Goal: Find specific page/section: Find specific page/section

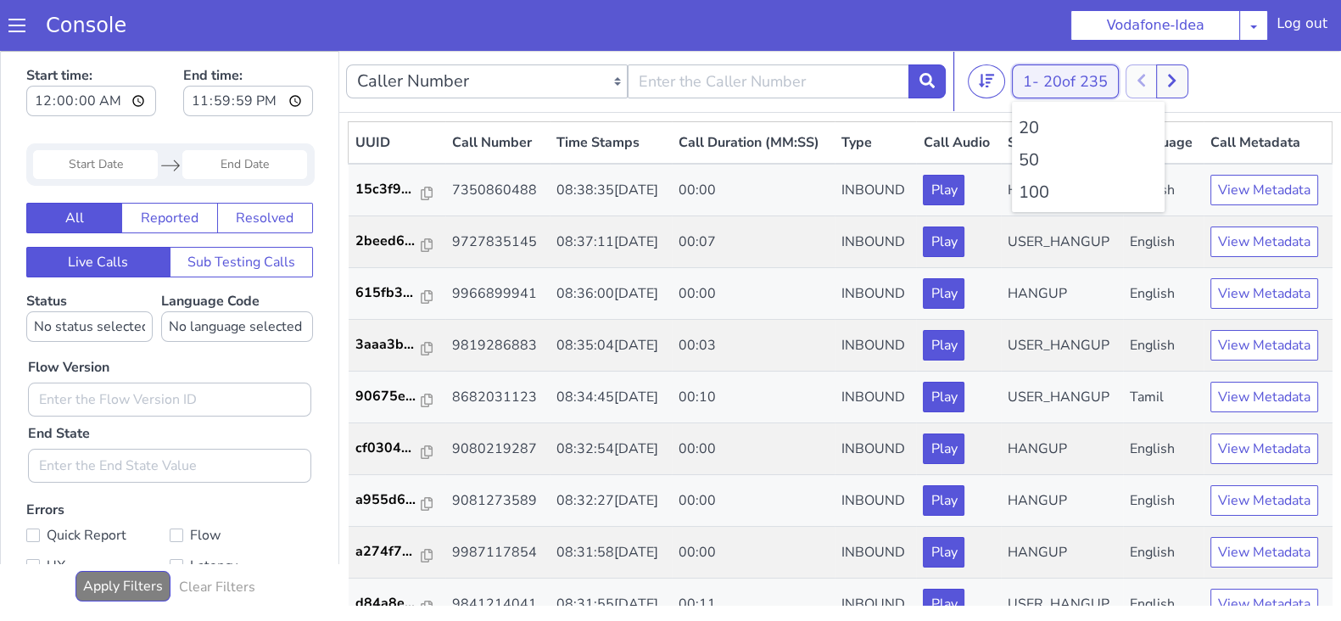
click at [1043, 83] on button "1 - 20 of 235" at bounding box center [1065, 81] width 107 height 34
click at [1036, 189] on li "100" at bounding box center [1088, 192] width 139 height 25
drag, startPoint x: 1178, startPoint y: 76, endPoint x: 1128, endPoint y: 76, distance: 50.0
click at [1176, 75] on icon at bounding box center [1171, 80] width 9 height 15
click at [1050, 79] on span "20 of 235" at bounding box center [1075, 81] width 64 height 20
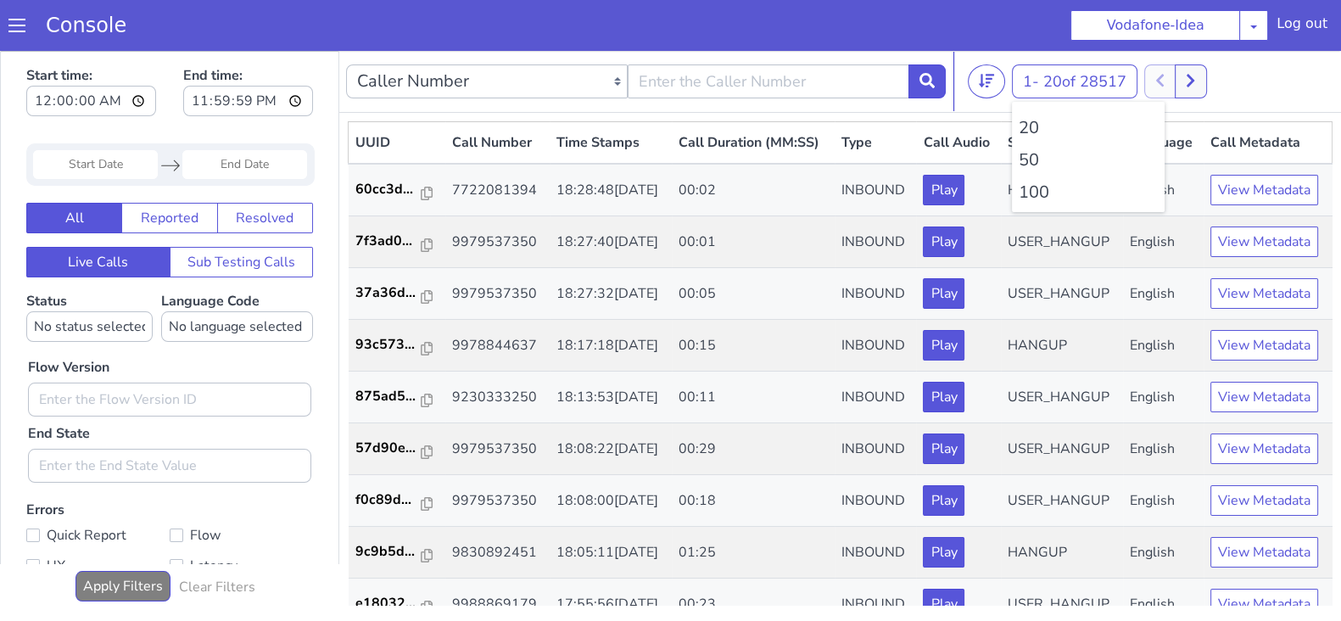
click at [1037, 201] on li "100" at bounding box center [1088, 192] width 139 height 25
click at [1195, 71] on button at bounding box center [1180, 81] width 31 height 34
click at [1157, 78] on button at bounding box center [1168, 81] width 31 height 34
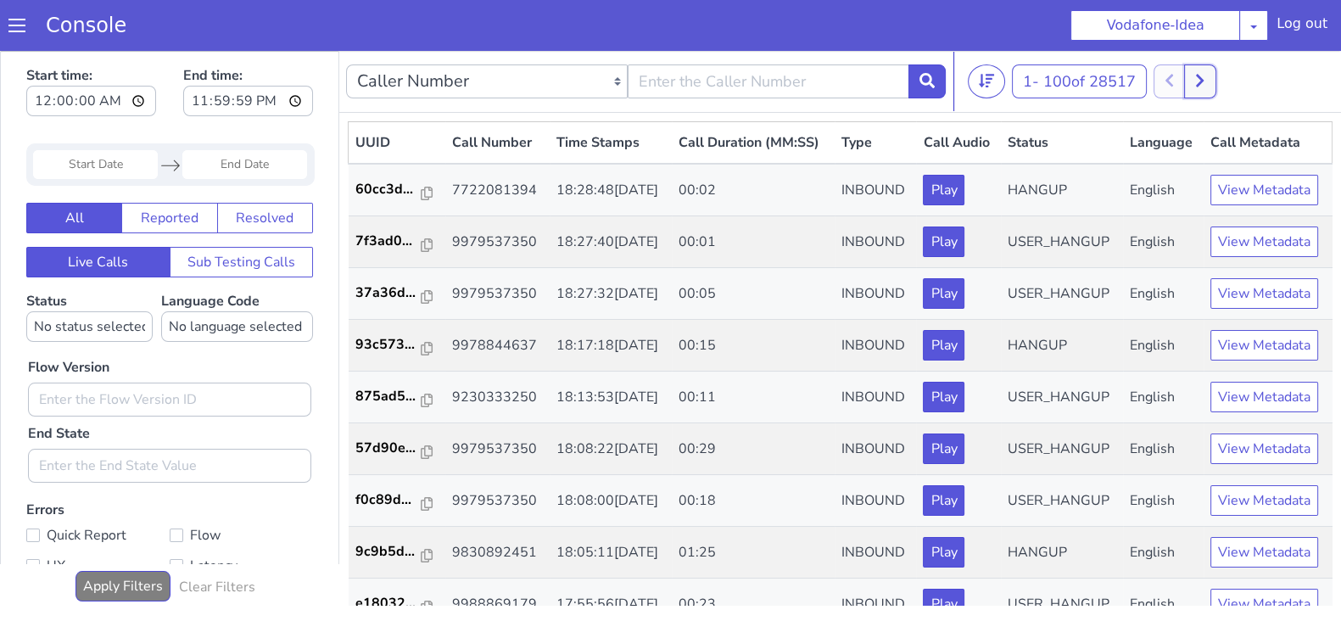
click at [1198, 80] on button at bounding box center [1199, 81] width 31 height 34
click at [1174, 82] on icon at bounding box center [1168, 80] width 9 height 15
click at [1195, 80] on button at bounding box center [1180, 81] width 31 height 34
click at [1174, 78] on icon at bounding box center [1168, 80] width 9 height 15
click at [1191, 84] on button at bounding box center [1180, 81] width 31 height 34
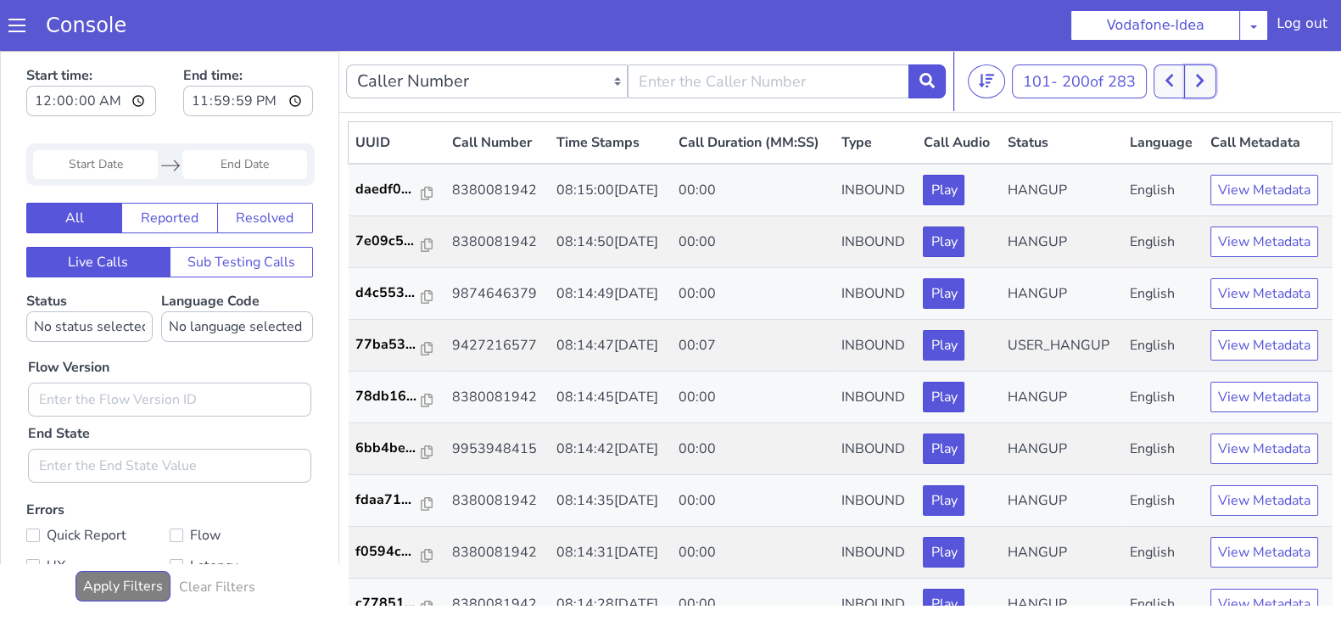
click at [1202, 81] on icon at bounding box center [1199, 80] width 9 height 15
click at [1170, 82] on icon at bounding box center [1168, 80] width 9 height 15
click at [1163, 85] on button at bounding box center [1168, 81] width 31 height 34
click at [1192, 86] on button at bounding box center [1180, 81] width 31 height 34
click at [1170, 86] on icon at bounding box center [1168, 80] width 9 height 15
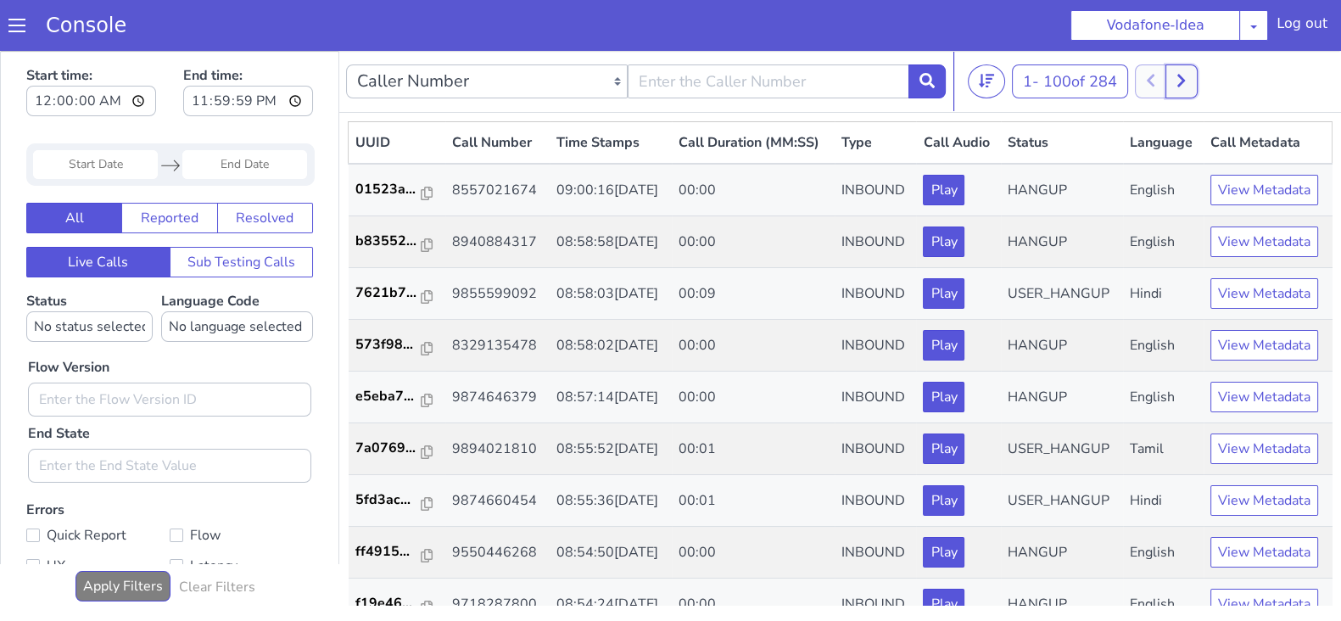
click at [1197, 87] on button at bounding box center [1180, 81] width 31 height 34
click at [1174, 84] on icon at bounding box center [1168, 80] width 9 height 15
click at [1194, 82] on button at bounding box center [1180, 81] width 31 height 34
click at [1166, 91] on button at bounding box center [1168, 81] width 31 height 34
click at [1192, 79] on button at bounding box center [1180, 81] width 31 height 34
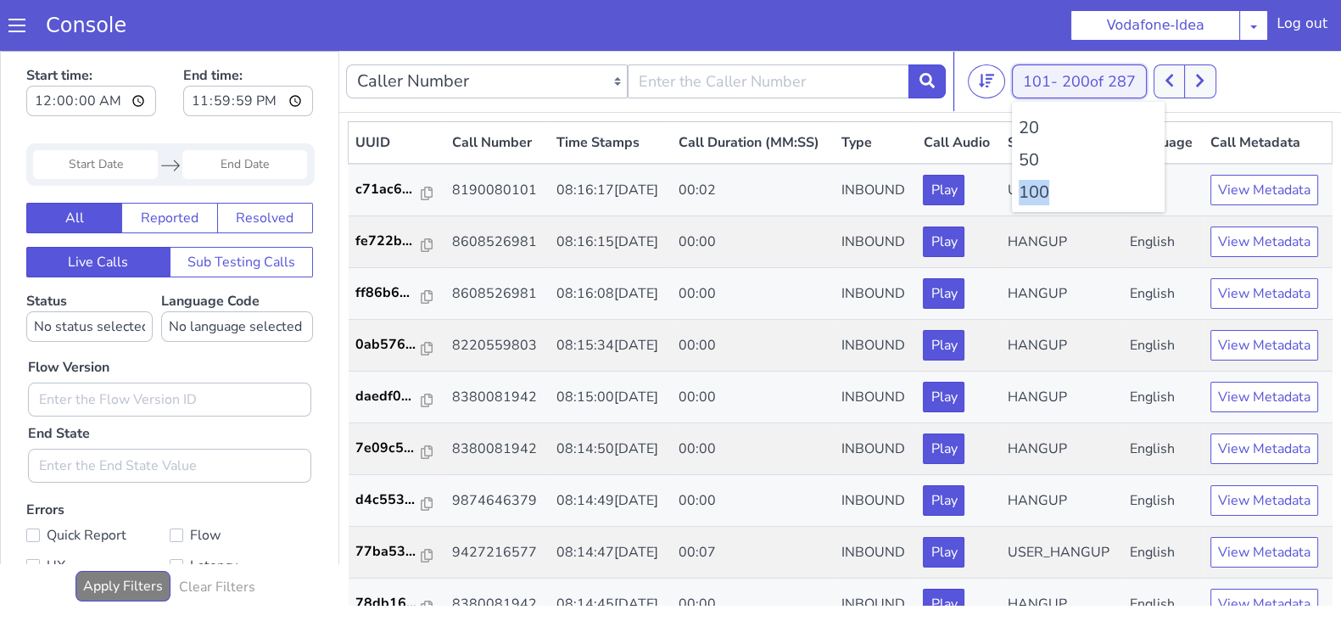
click at [1147, 84] on button "101 - 200 of 287" at bounding box center [1079, 81] width 135 height 34
click at [1170, 74] on icon at bounding box center [1168, 80] width 9 height 15
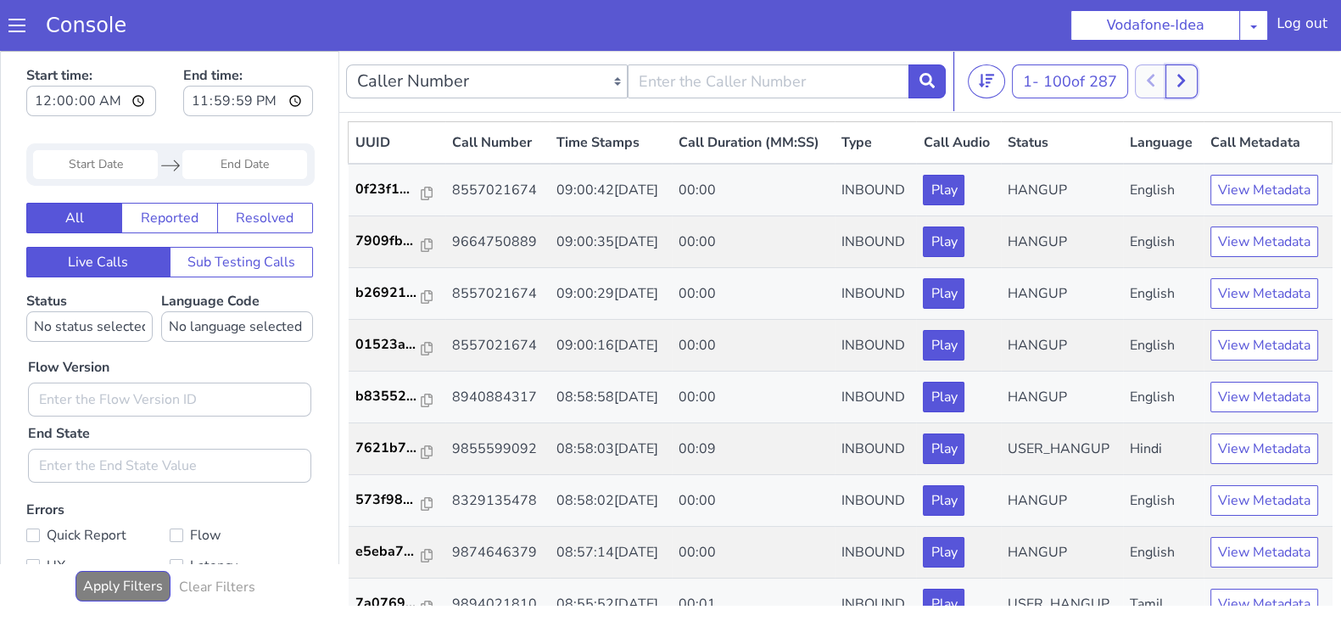
click at [1186, 75] on icon at bounding box center [1180, 80] width 9 height 15
click at [1167, 78] on button at bounding box center [1168, 81] width 31 height 34
click at [1192, 76] on button at bounding box center [1180, 81] width 31 height 34
click at [1173, 83] on icon at bounding box center [1169, 81] width 8 height 13
click at [1186, 84] on icon at bounding box center [1180, 80] width 9 height 15
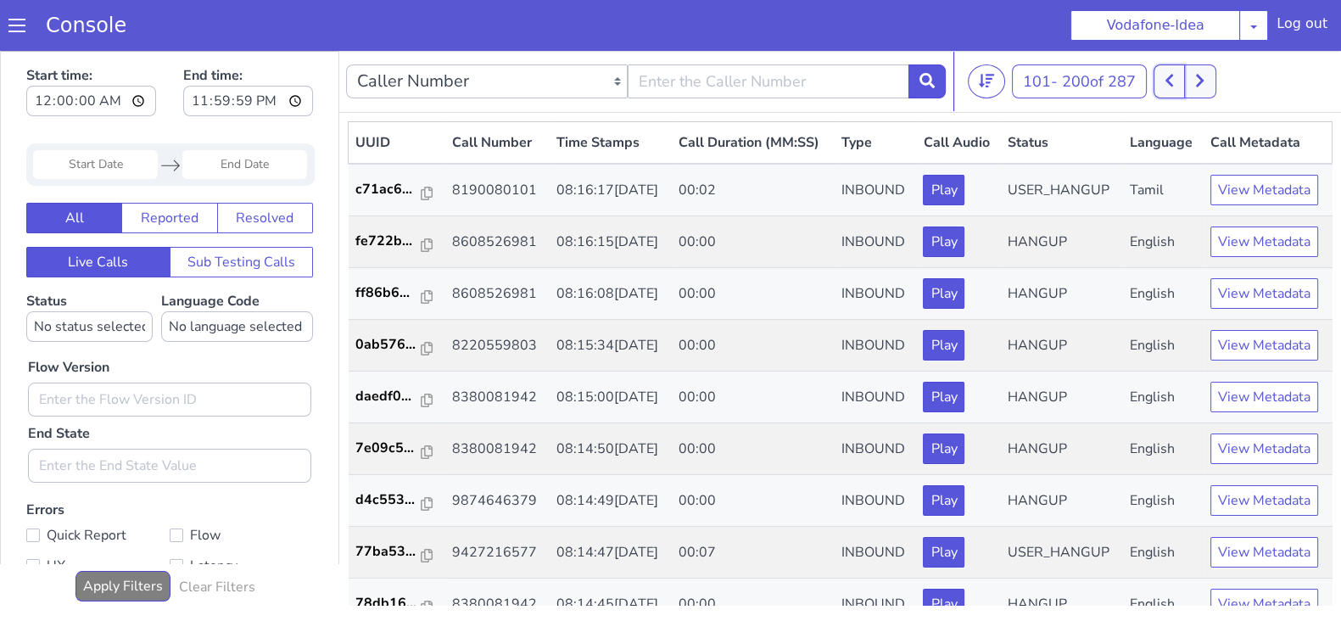
click at [1170, 84] on icon at bounding box center [1168, 80] width 9 height 15
click at [1198, 95] on div at bounding box center [1166, 81] width 63 height 34
click at [1191, 92] on button at bounding box center [1180, 81] width 31 height 34
click at [1169, 87] on icon at bounding box center [1168, 80] width 9 height 15
drag, startPoint x: 1187, startPoint y: 85, endPoint x: 1173, endPoint y: 84, distance: 13.6
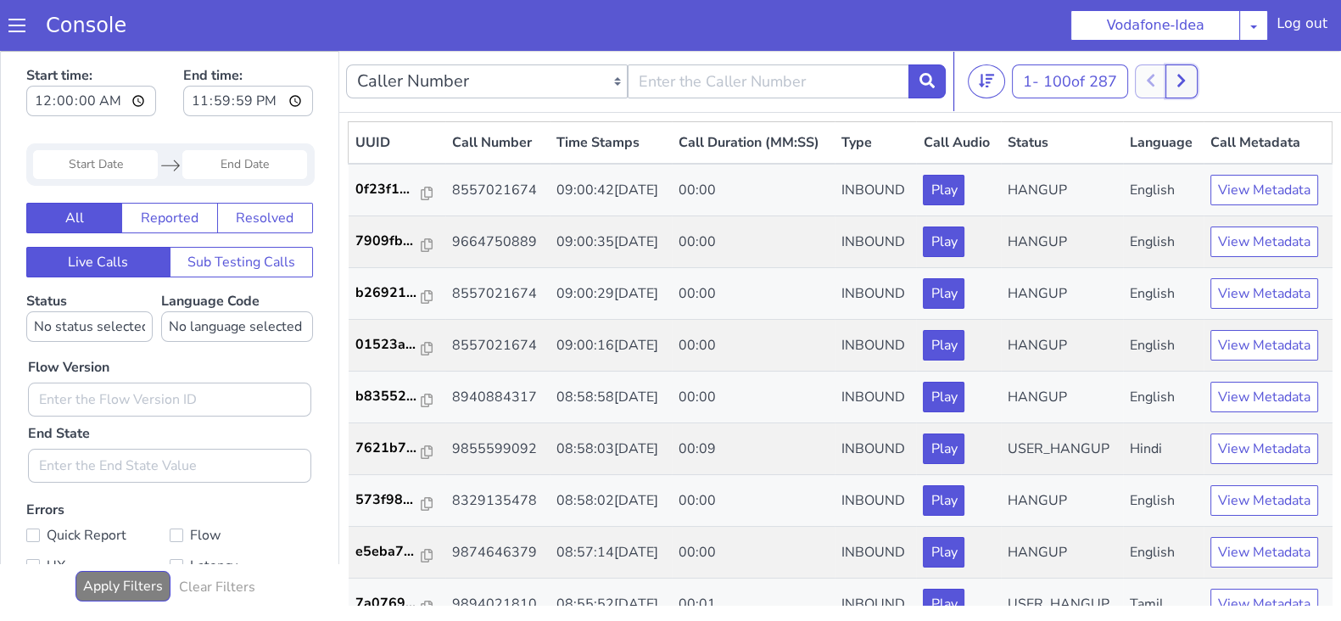
click at [1186, 84] on icon at bounding box center [1180, 80] width 9 height 15
click at [1170, 86] on icon at bounding box center [1168, 80] width 9 height 15
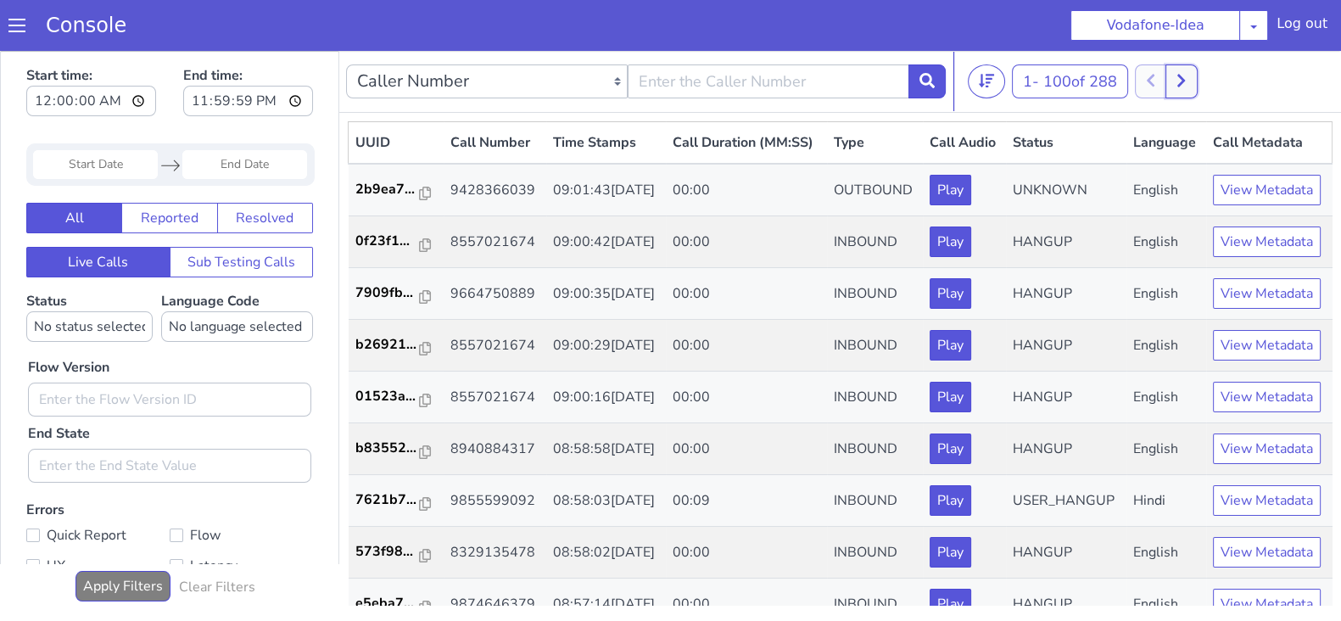
click at [1186, 85] on icon at bounding box center [1180, 80] width 9 height 15
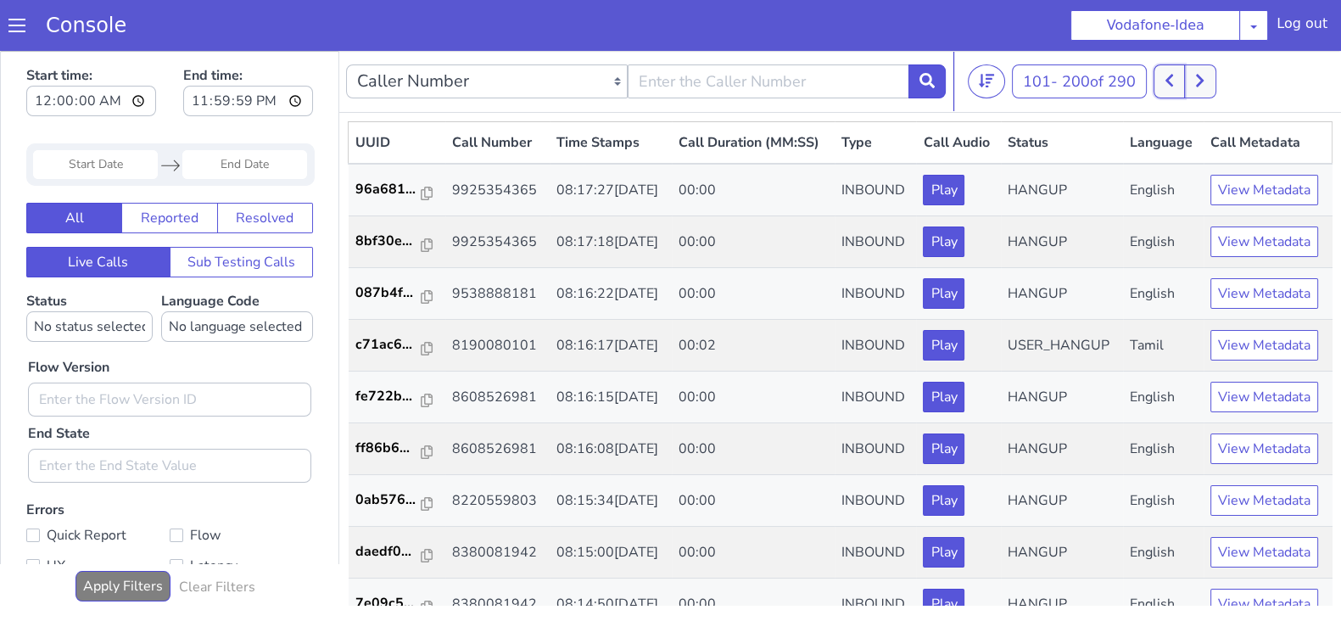
click at [1170, 85] on icon at bounding box center [1168, 80] width 9 height 15
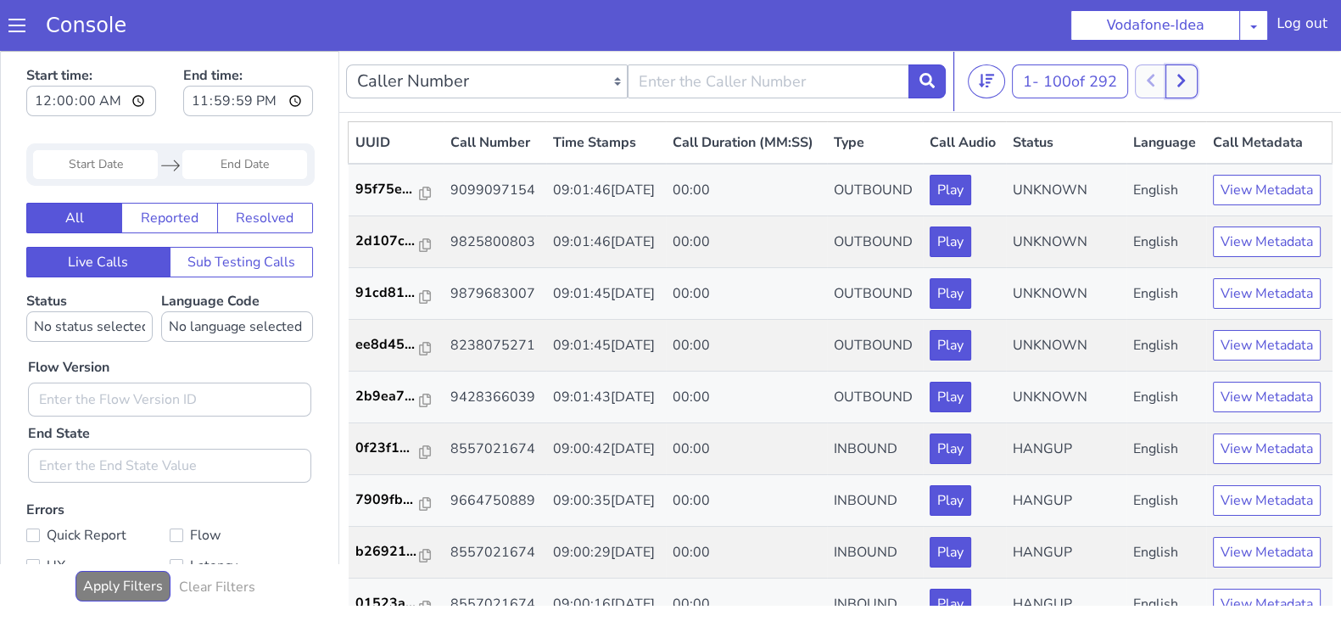
click at [1183, 80] on icon at bounding box center [1180, 80] width 9 height 15
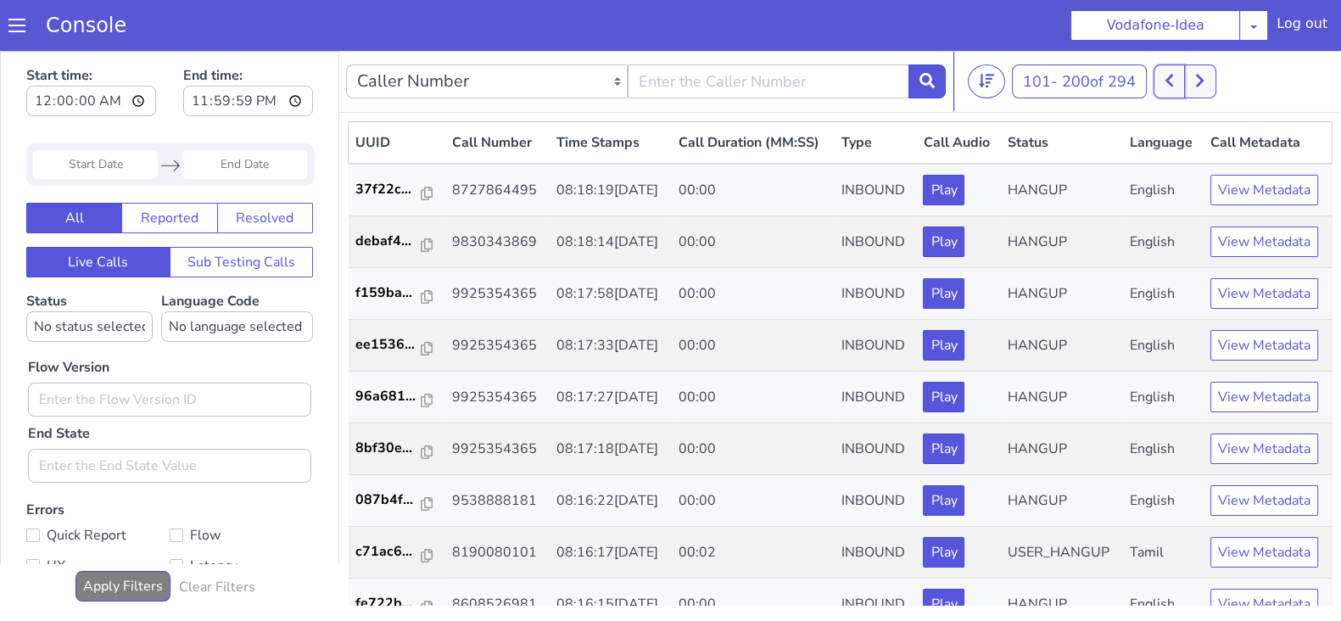
click at [1165, 79] on button at bounding box center [1168, 81] width 31 height 34
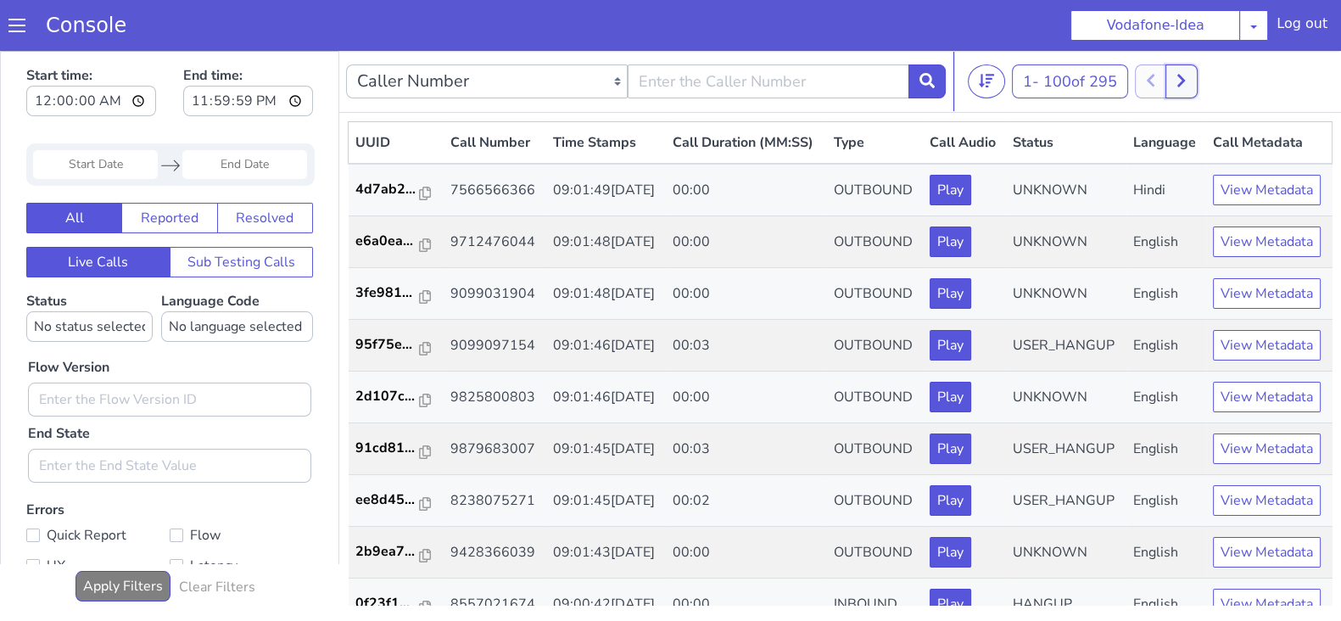
click at [1192, 81] on button at bounding box center [1180, 81] width 31 height 34
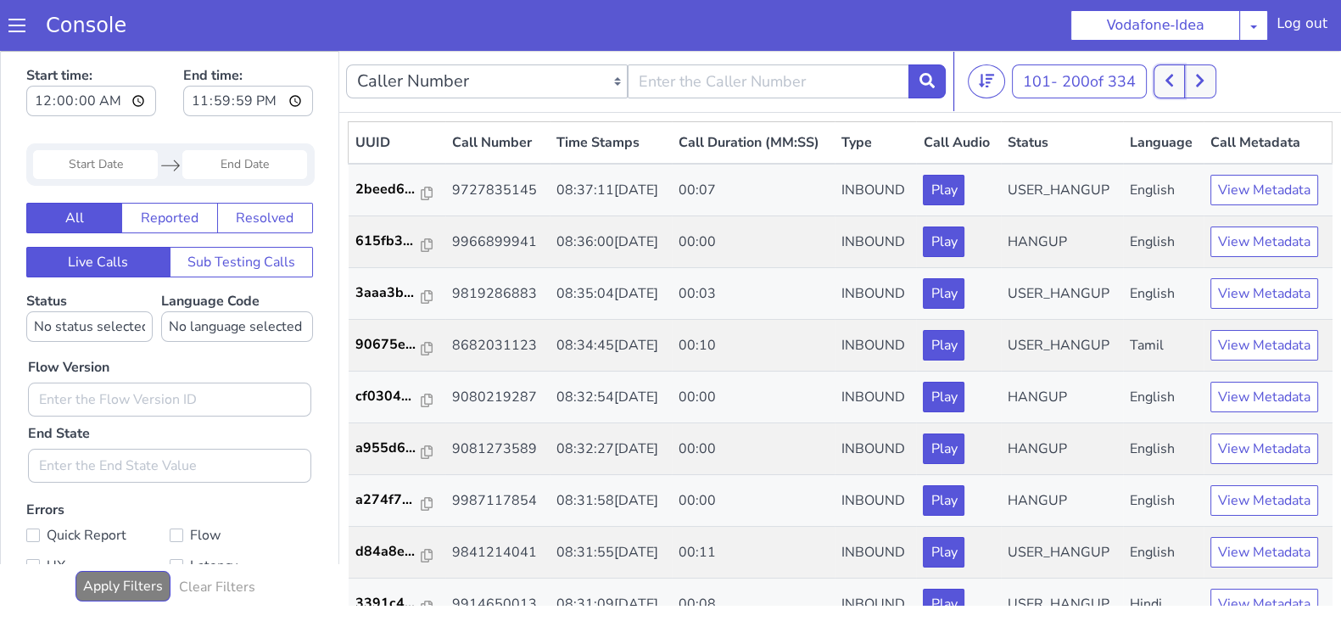
click at [1170, 80] on icon at bounding box center [1169, 81] width 8 height 13
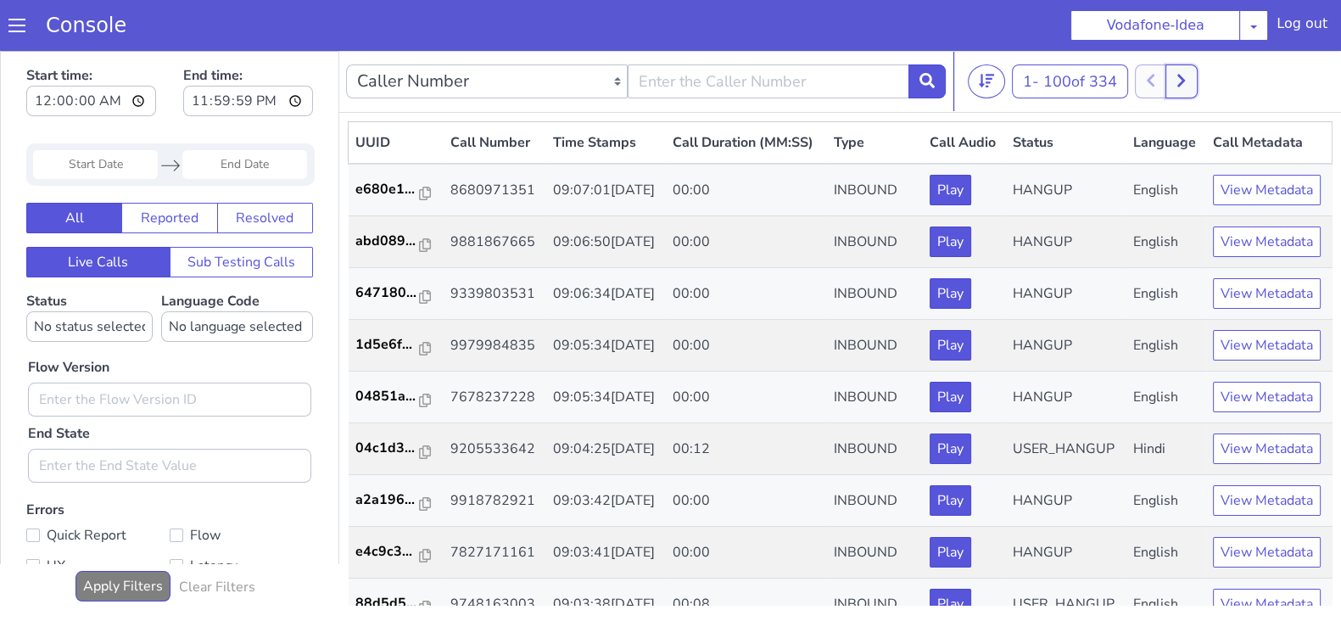
click at [1181, 75] on icon at bounding box center [1181, 81] width 8 height 13
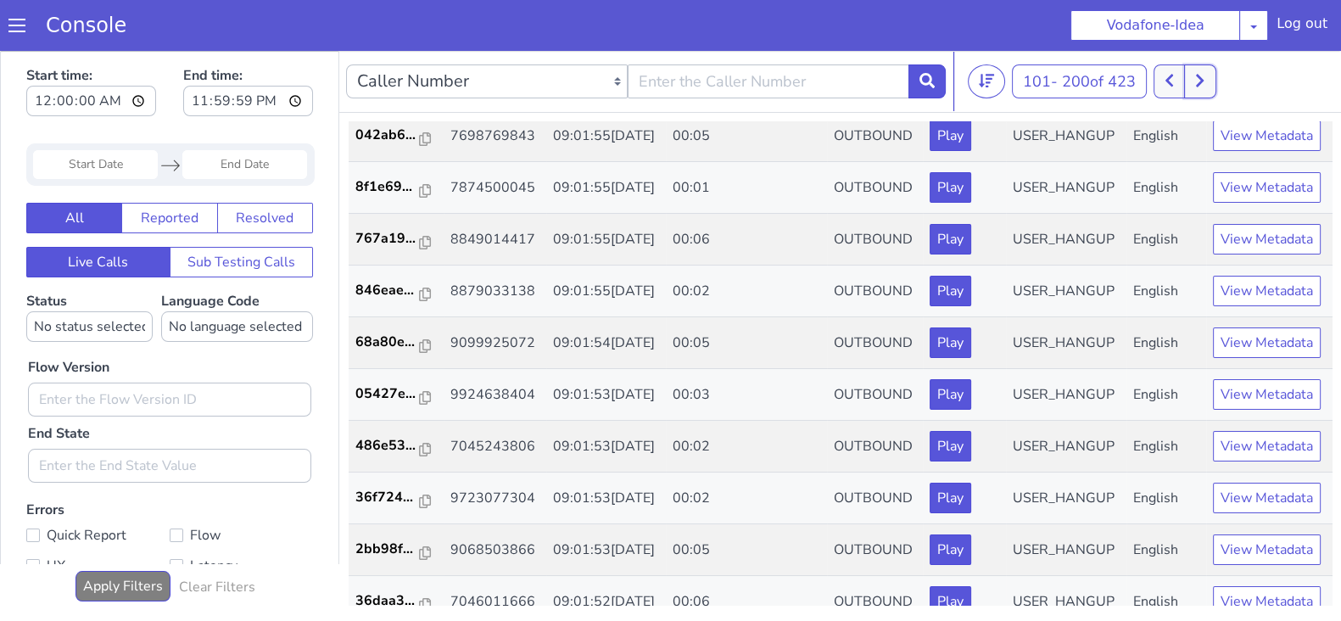
scroll to position [832, 0]
click at [1164, 83] on button at bounding box center [1168, 81] width 31 height 34
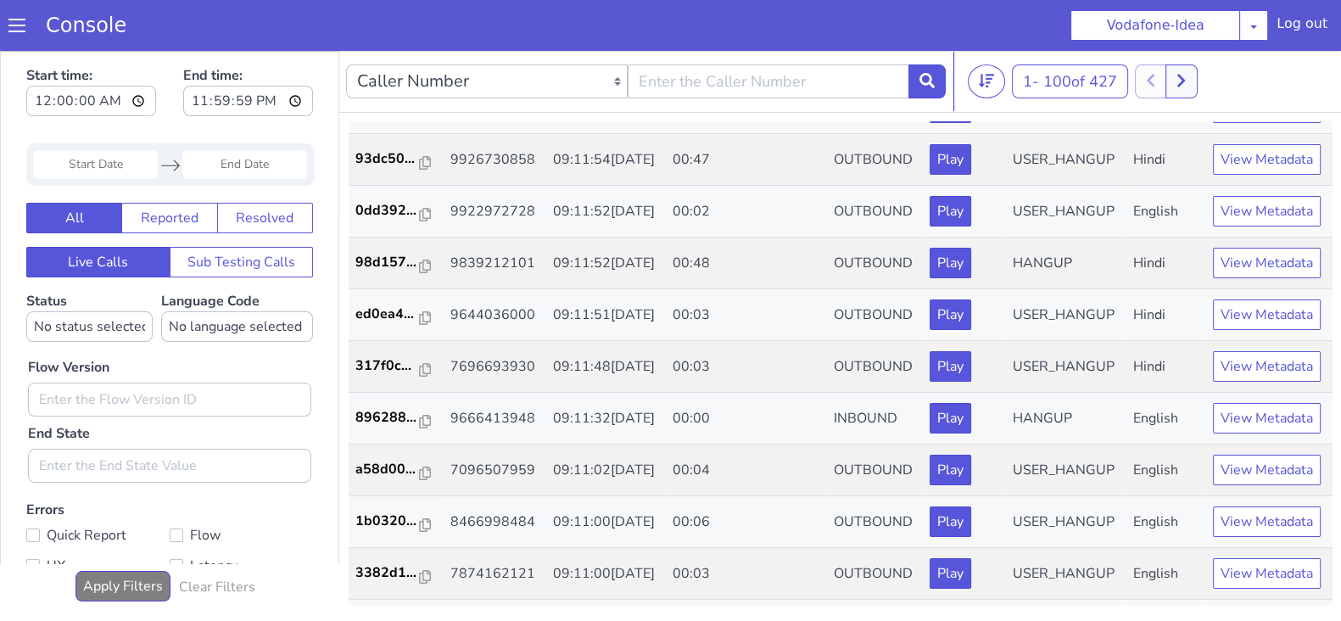
scroll to position [1739, 0]
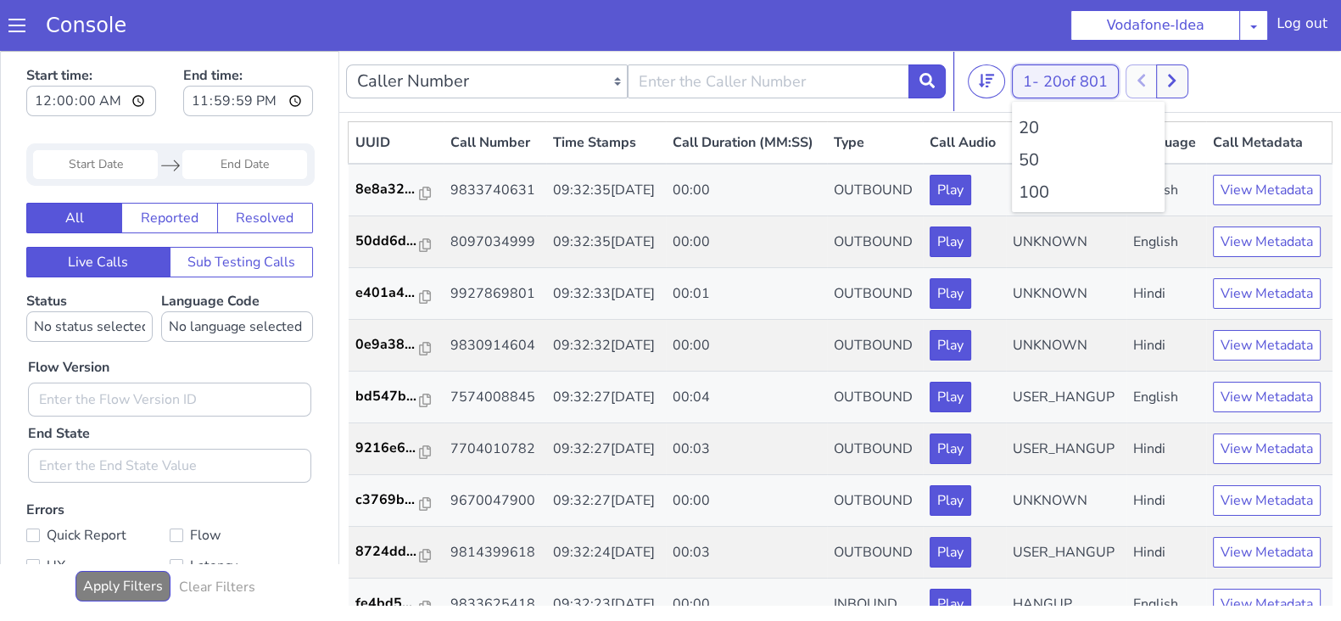
click at [1022, 79] on button "1 - 20 of 801" at bounding box center [1065, 81] width 107 height 34
click at [1035, 195] on li "100" at bounding box center [1088, 192] width 139 height 25
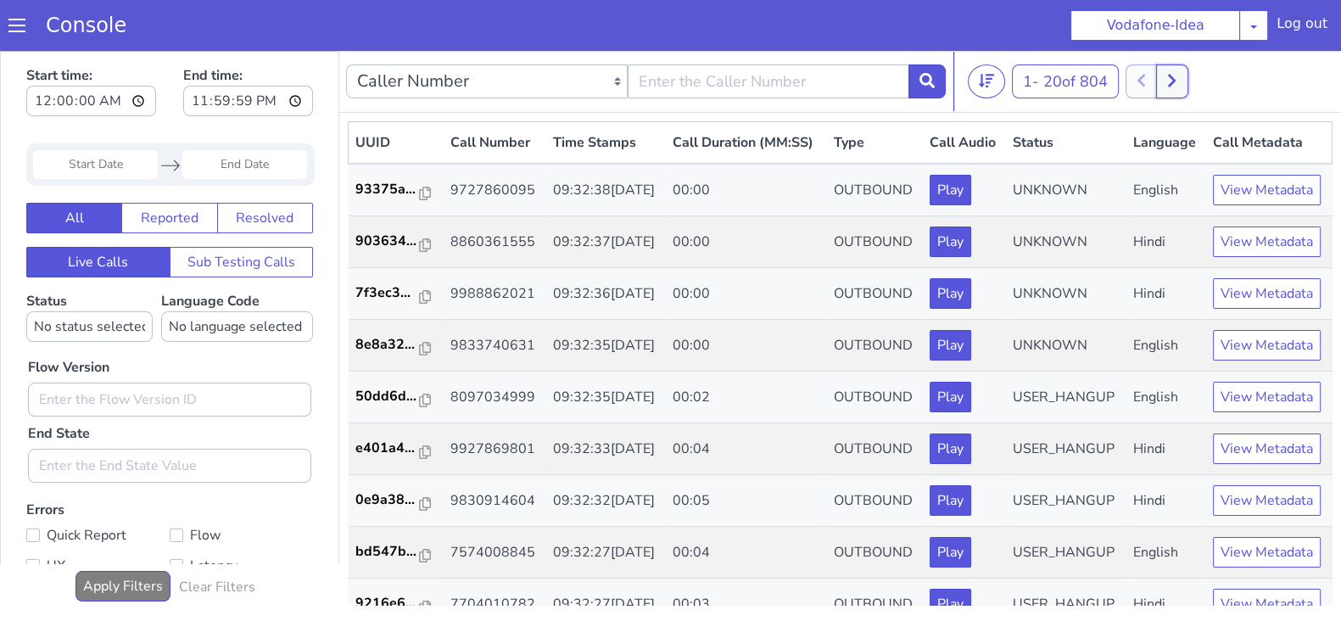
click at [1171, 83] on icon at bounding box center [1171, 80] width 9 height 15
click at [1033, 78] on button "1 - 20 of 804" at bounding box center [1065, 81] width 107 height 34
click at [1034, 196] on li "100" at bounding box center [1088, 192] width 139 height 25
click at [1035, 195] on li "100" at bounding box center [1088, 192] width 139 height 25
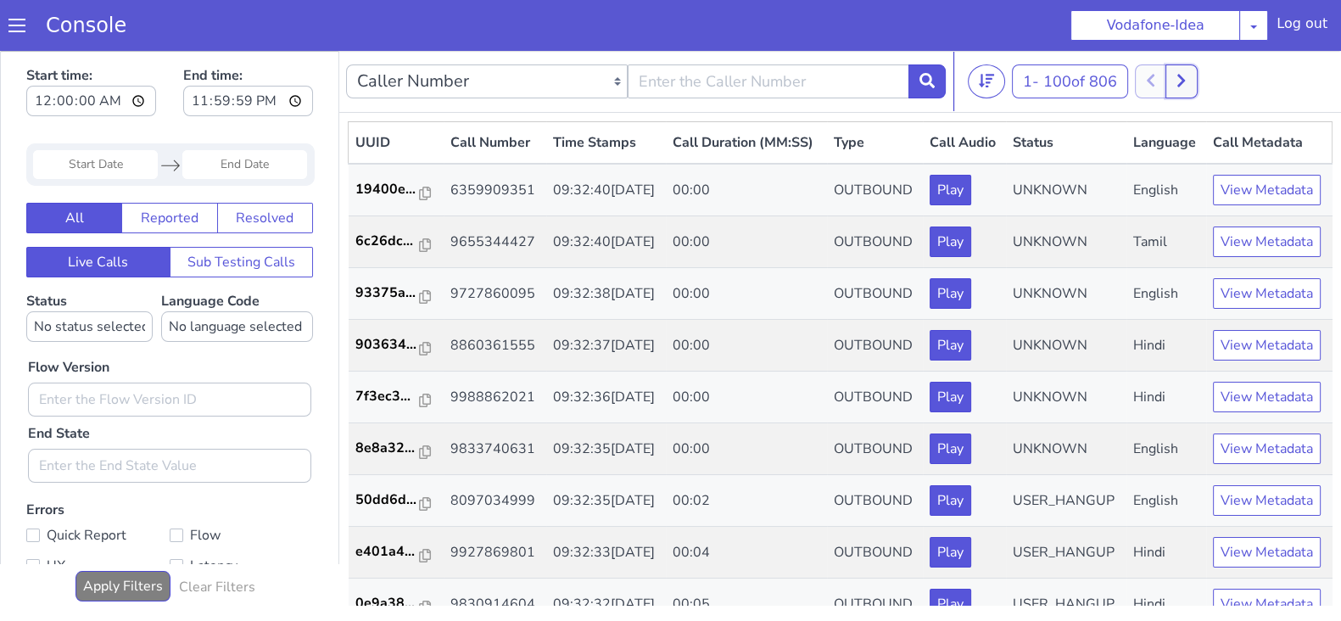
click at [1185, 81] on icon at bounding box center [1181, 81] width 8 height 13
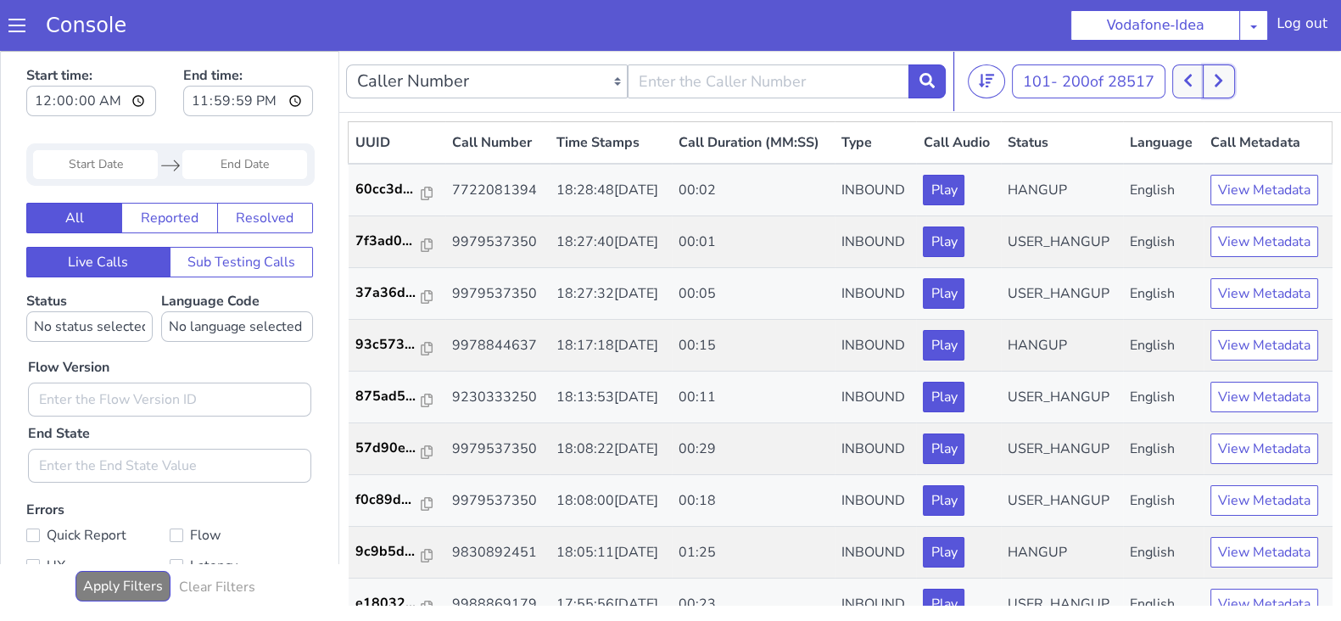
click at [1220, 76] on icon at bounding box center [1218, 81] width 8 height 13
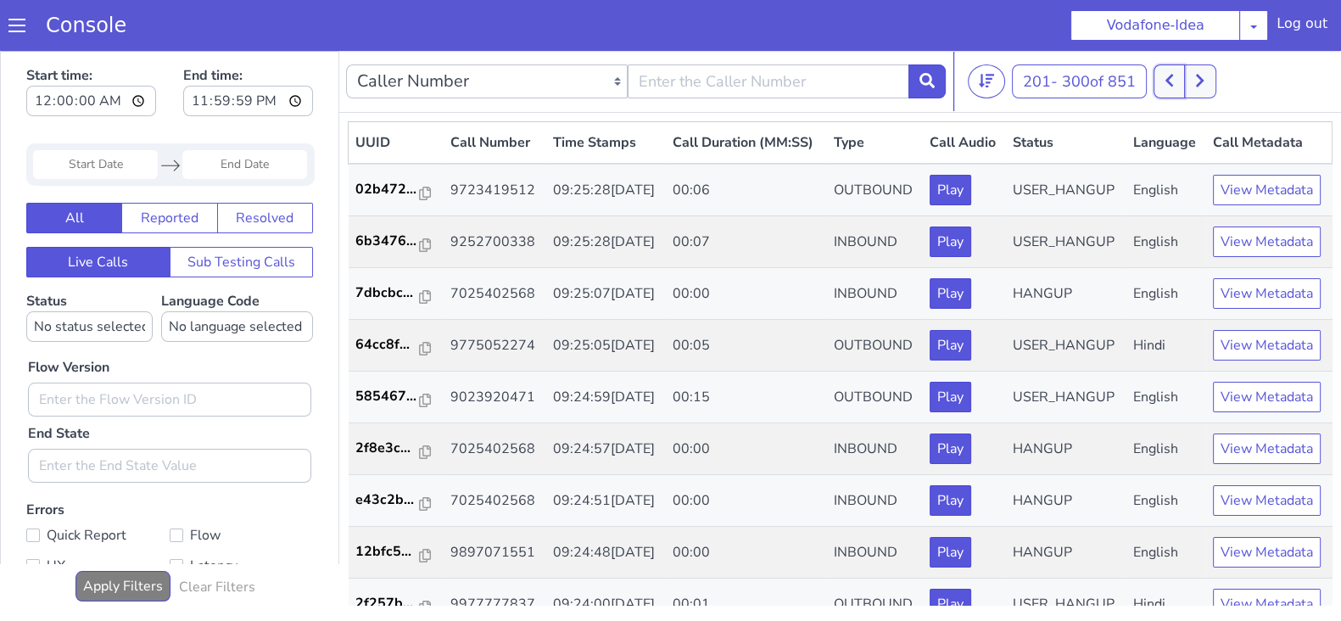
click at [1183, 79] on button at bounding box center [1168, 81] width 31 height 34
click at [1203, 79] on icon at bounding box center [1199, 80] width 9 height 15
